Goal: Navigation & Orientation: Find specific page/section

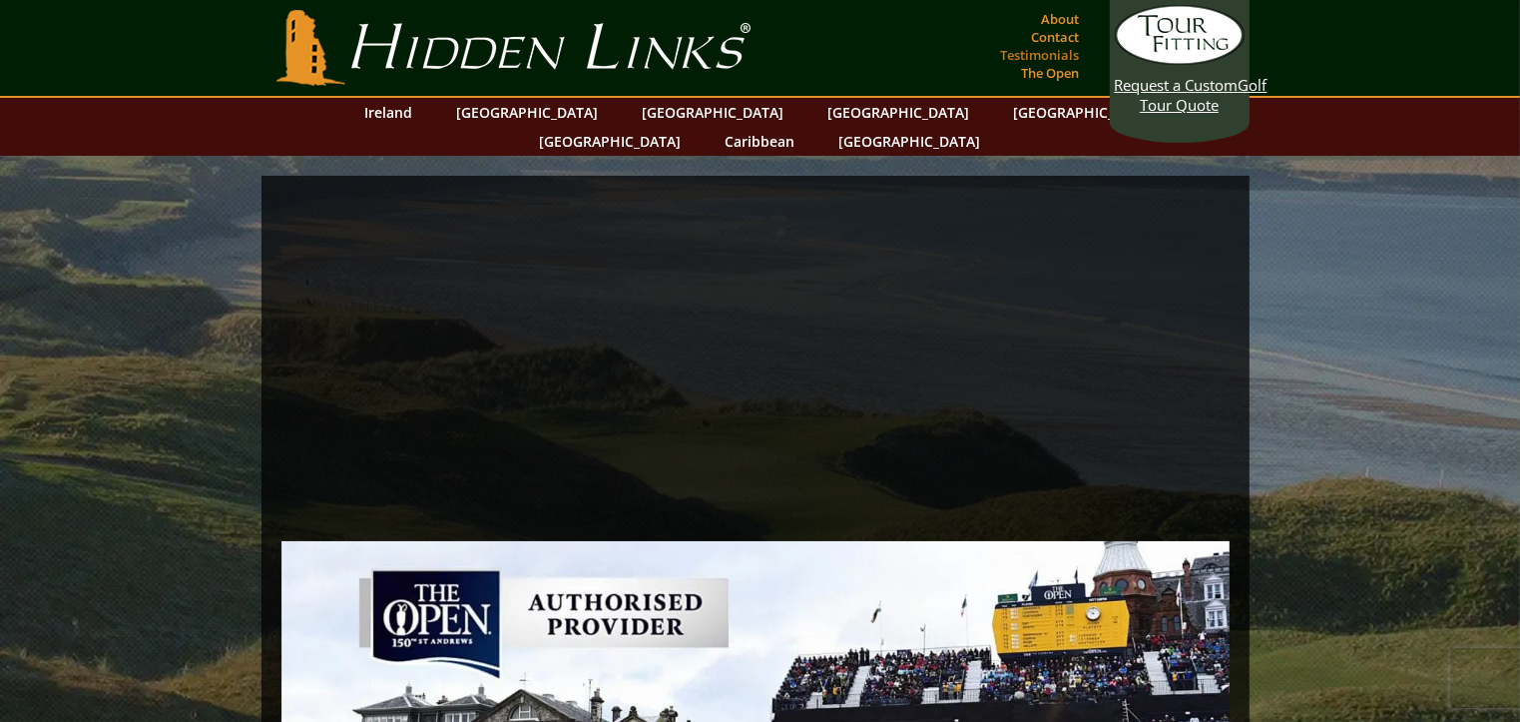
click at [1046, 57] on link "Testimonials" at bounding box center [1040, 55] width 89 height 28
